Goal: Find specific fact: Find specific fact

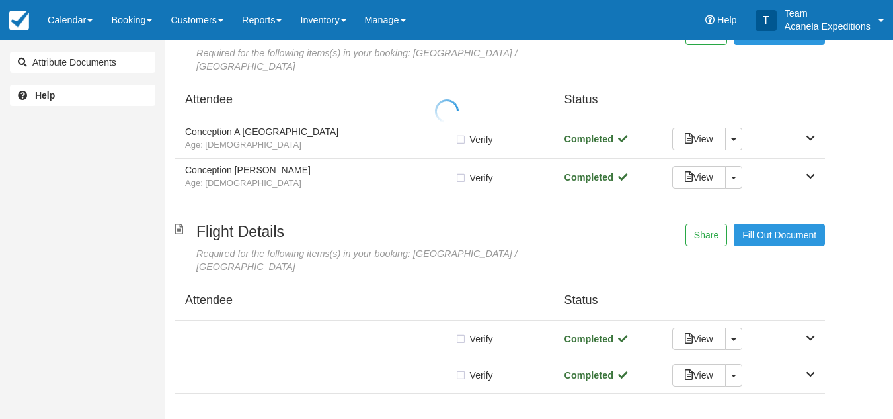
scroll to position [99, 0]
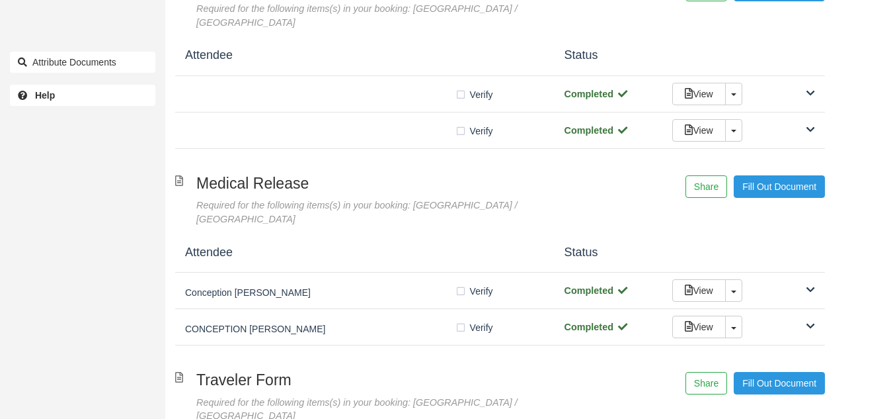
scroll to position [704, 0]
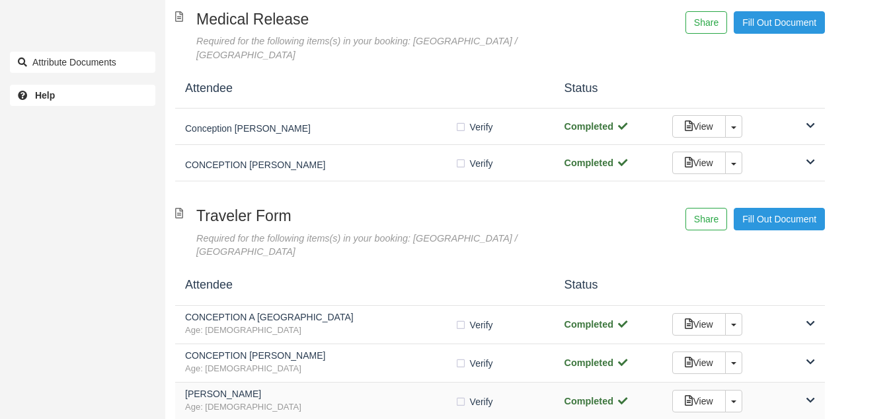
click at [323, 401] on span "Age: [DEMOGRAPHIC_DATA]" at bounding box center [320, 407] width 270 height 13
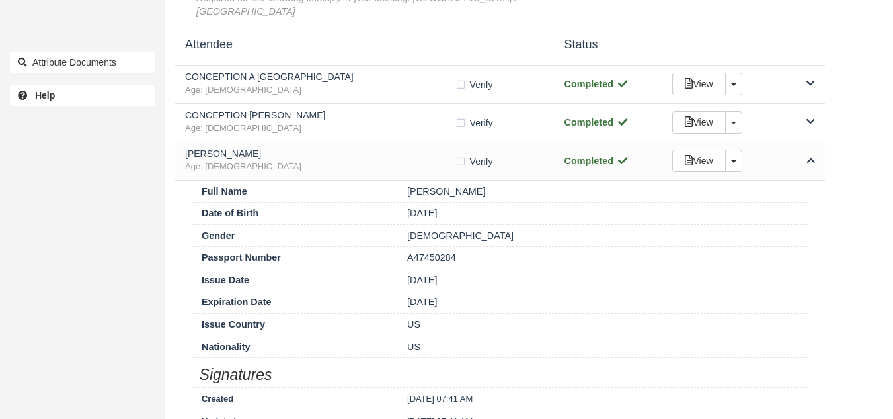
scroll to position [938, 0]
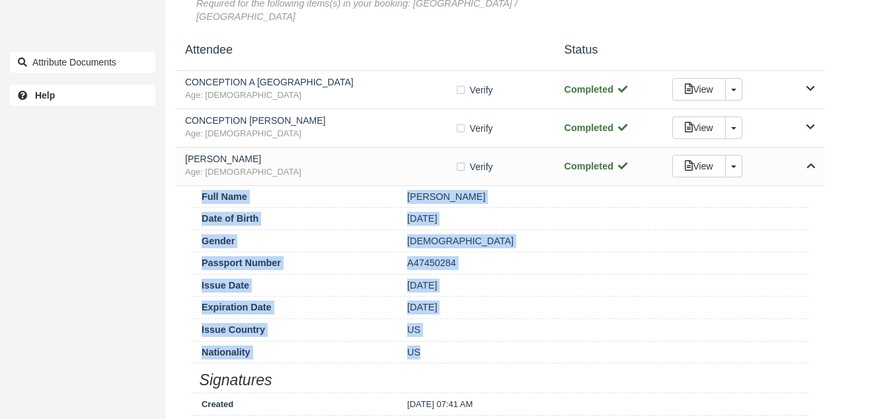
drag, startPoint x: 433, startPoint y: 282, endPoint x: 202, endPoint y: 134, distance: 274.3
click at [202, 186] on div "Full Name Steve Matthew medina Date of Birth 01/02/67 Gender Male Passport Numb…" at bounding box center [500, 326] width 650 height 280
copy div "Full Name Steve Matthew medina Date of Birth 01/02/67 Gender Male Passport Numb…"
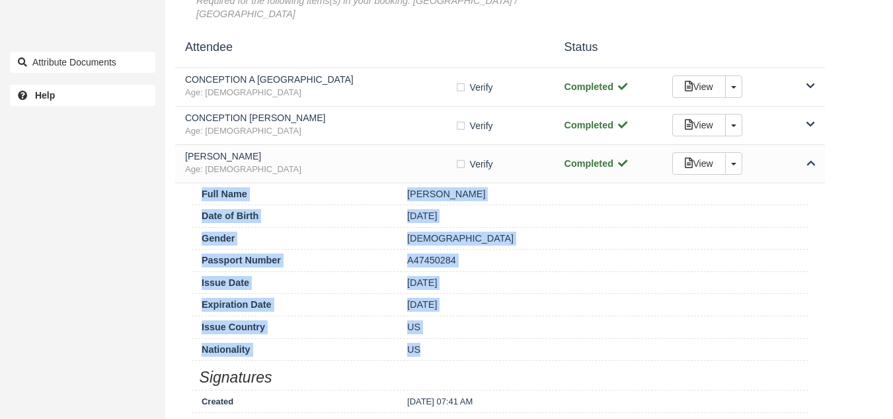
scroll to position [925, 0]
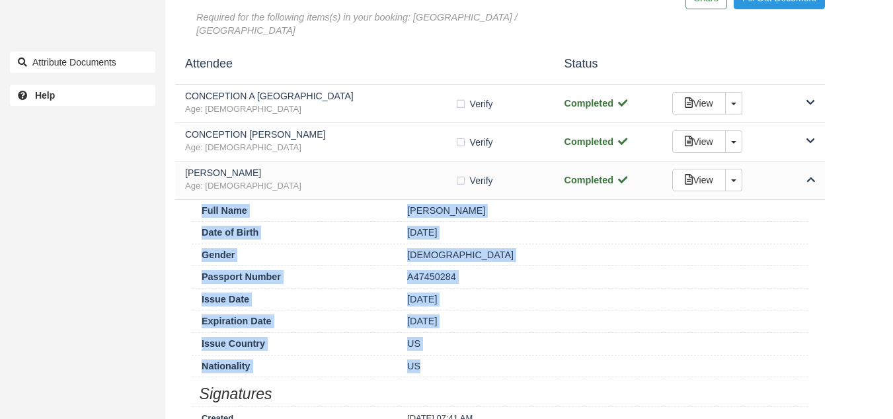
copy div "Full Name Steve Matthew medina Date of Birth 01/02/67 Gender Male Passport Numb…"
